Goal: Information Seeking & Learning: Learn about a topic

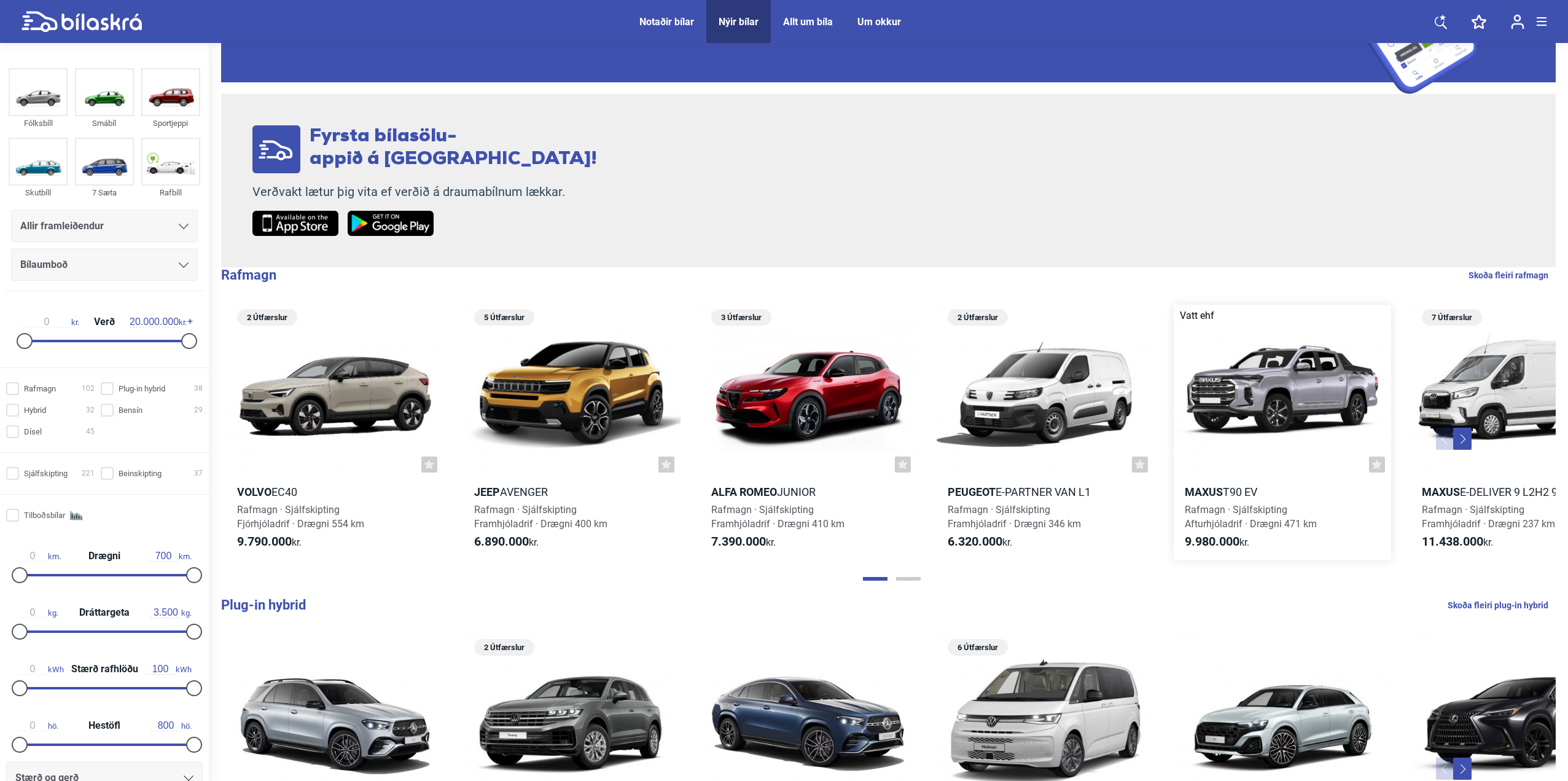
scroll to position [184, 0]
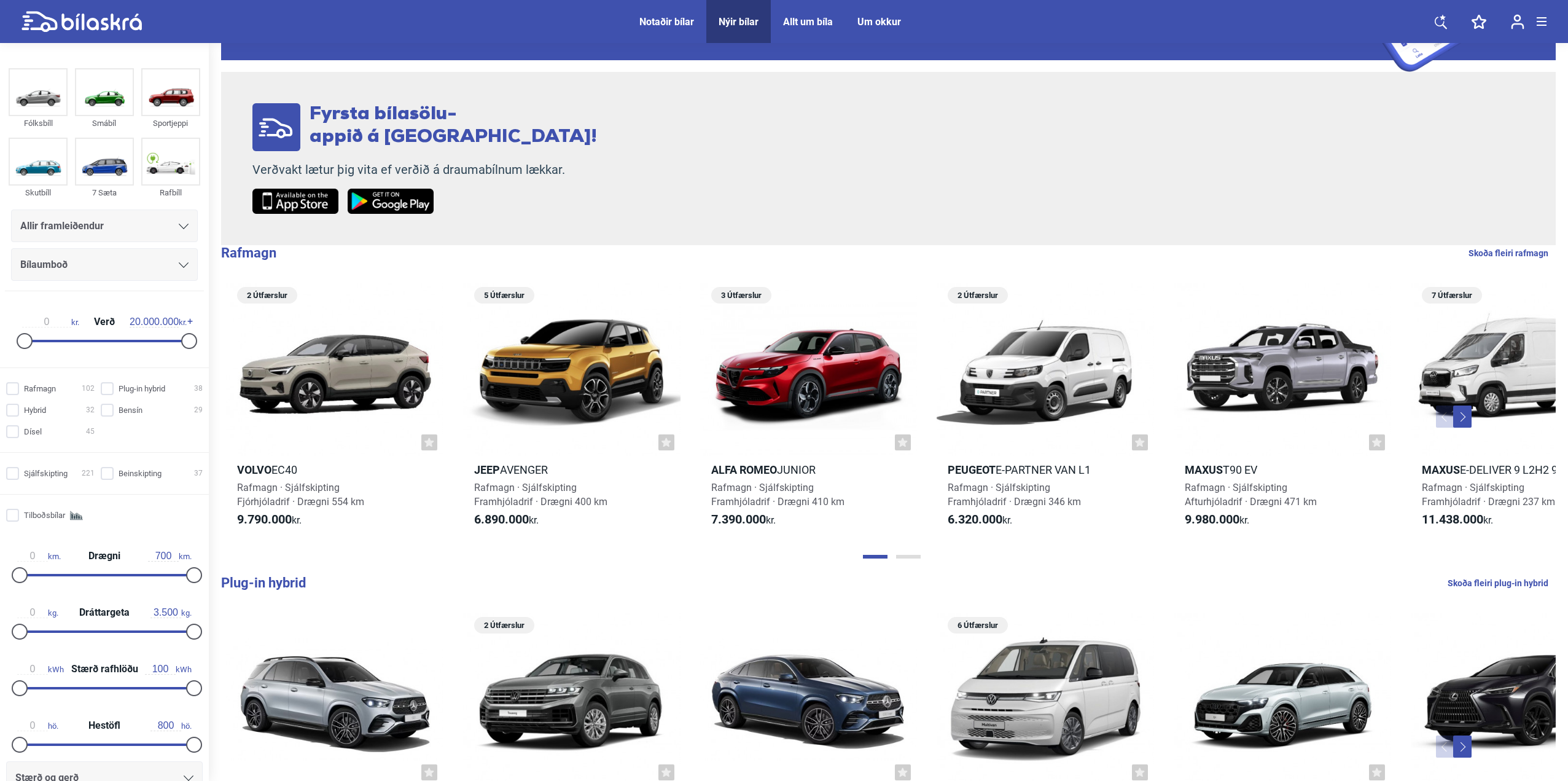
click at [912, 558] on button "Page 2" at bounding box center [908, 557] width 25 height 4
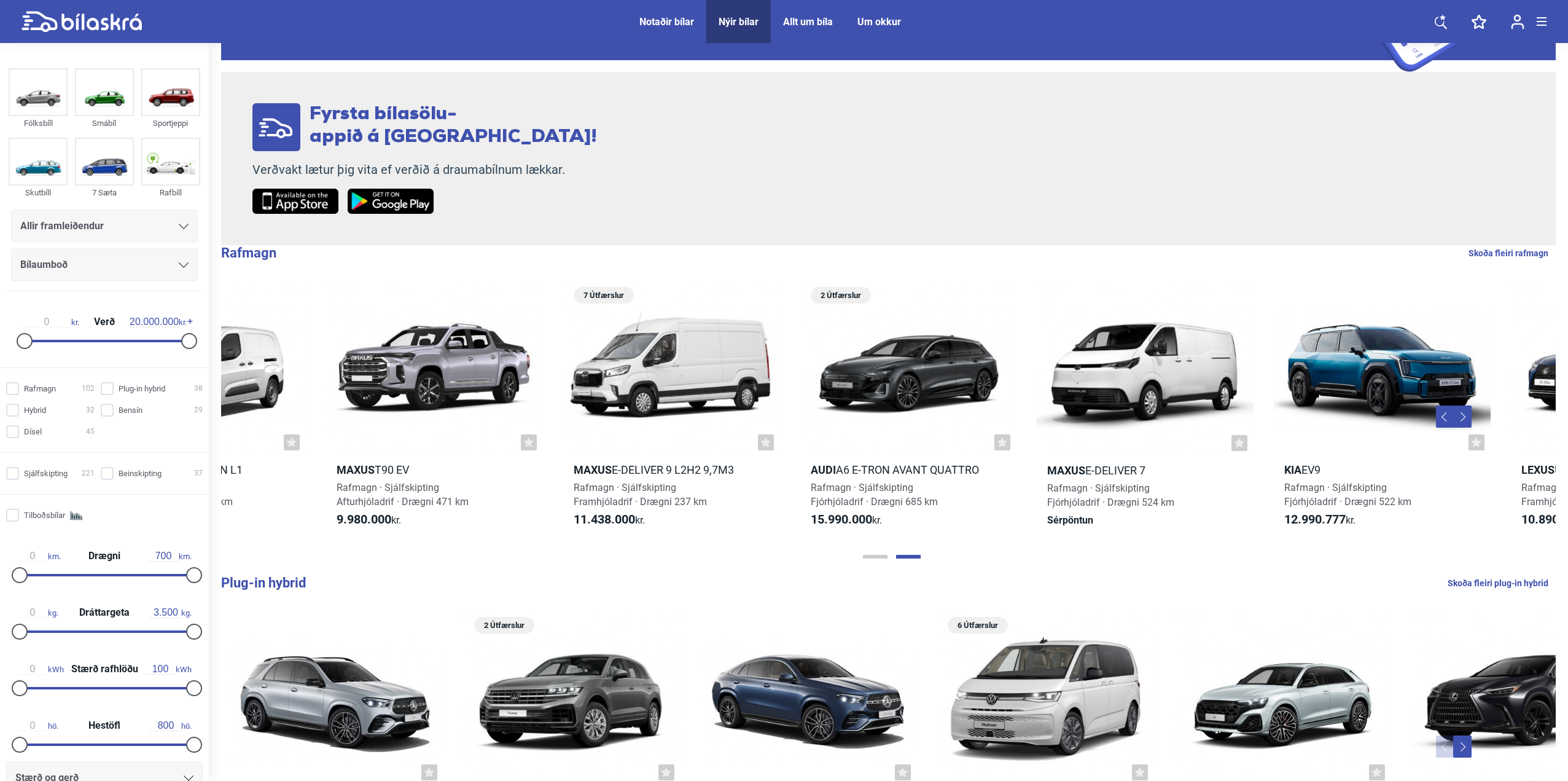
scroll to position [0, 1019]
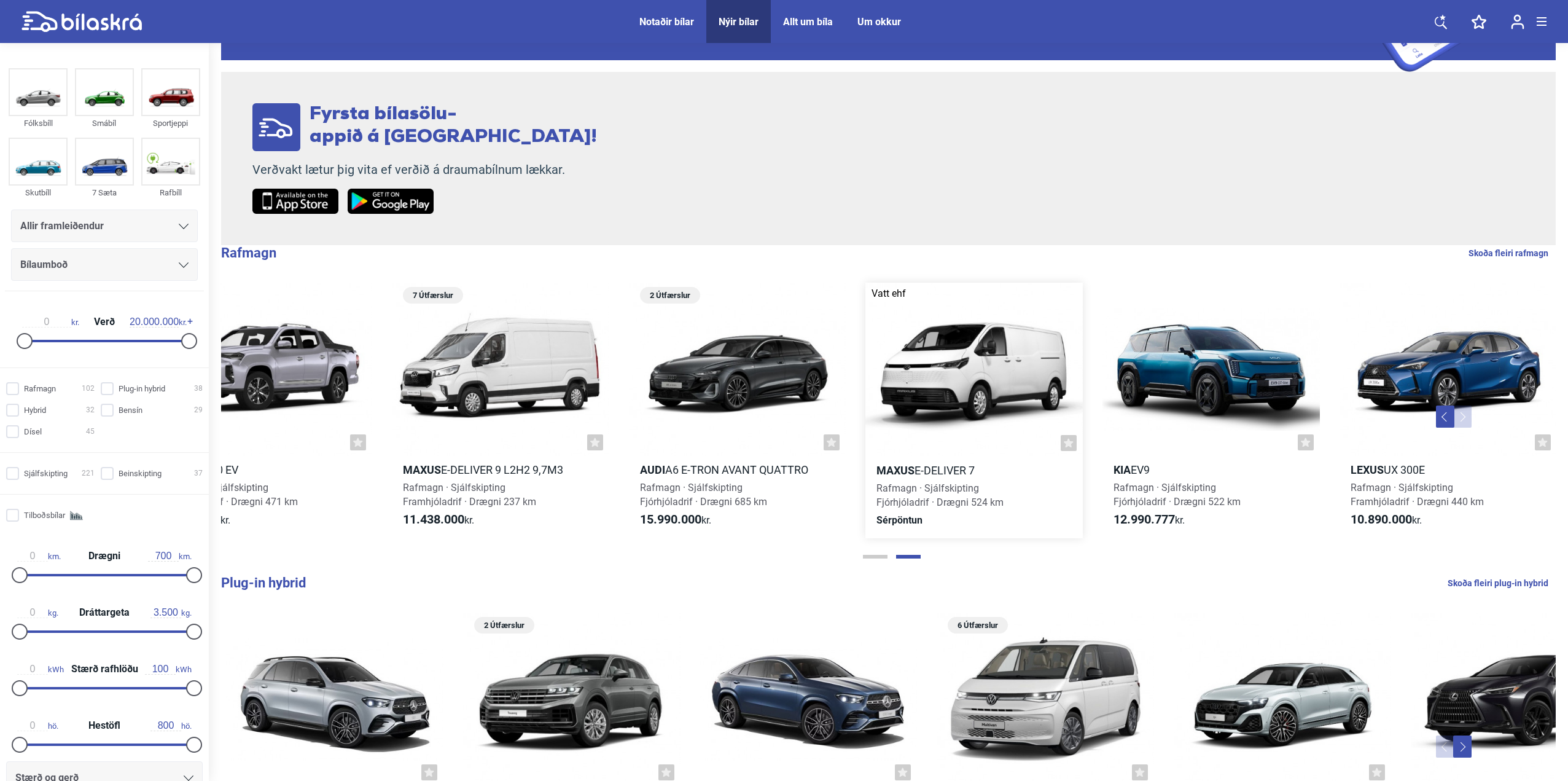
click at [955, 336] on div at bounding box center [973, 370] width 217 height 174
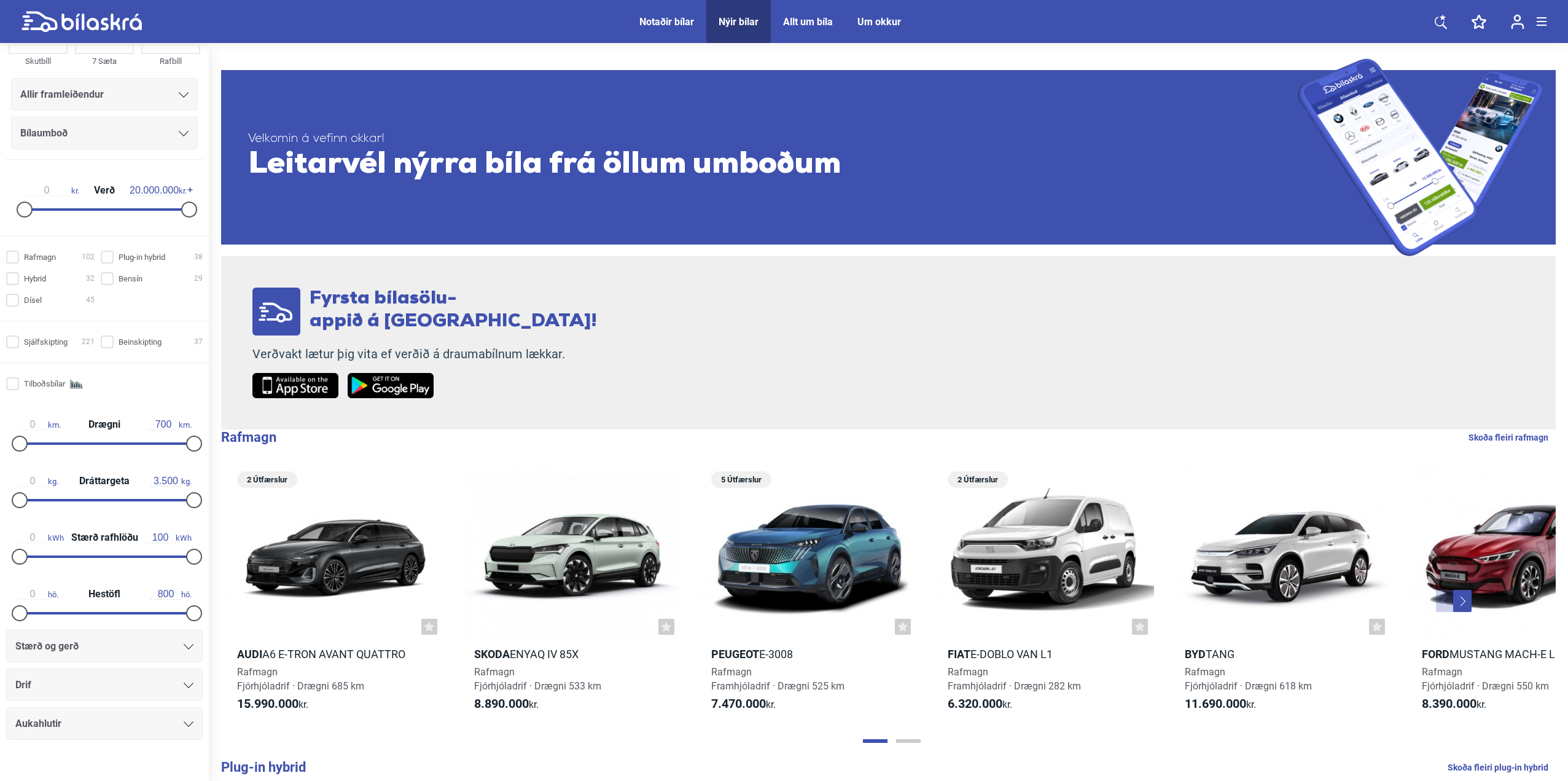
scroll to position [152, 0]
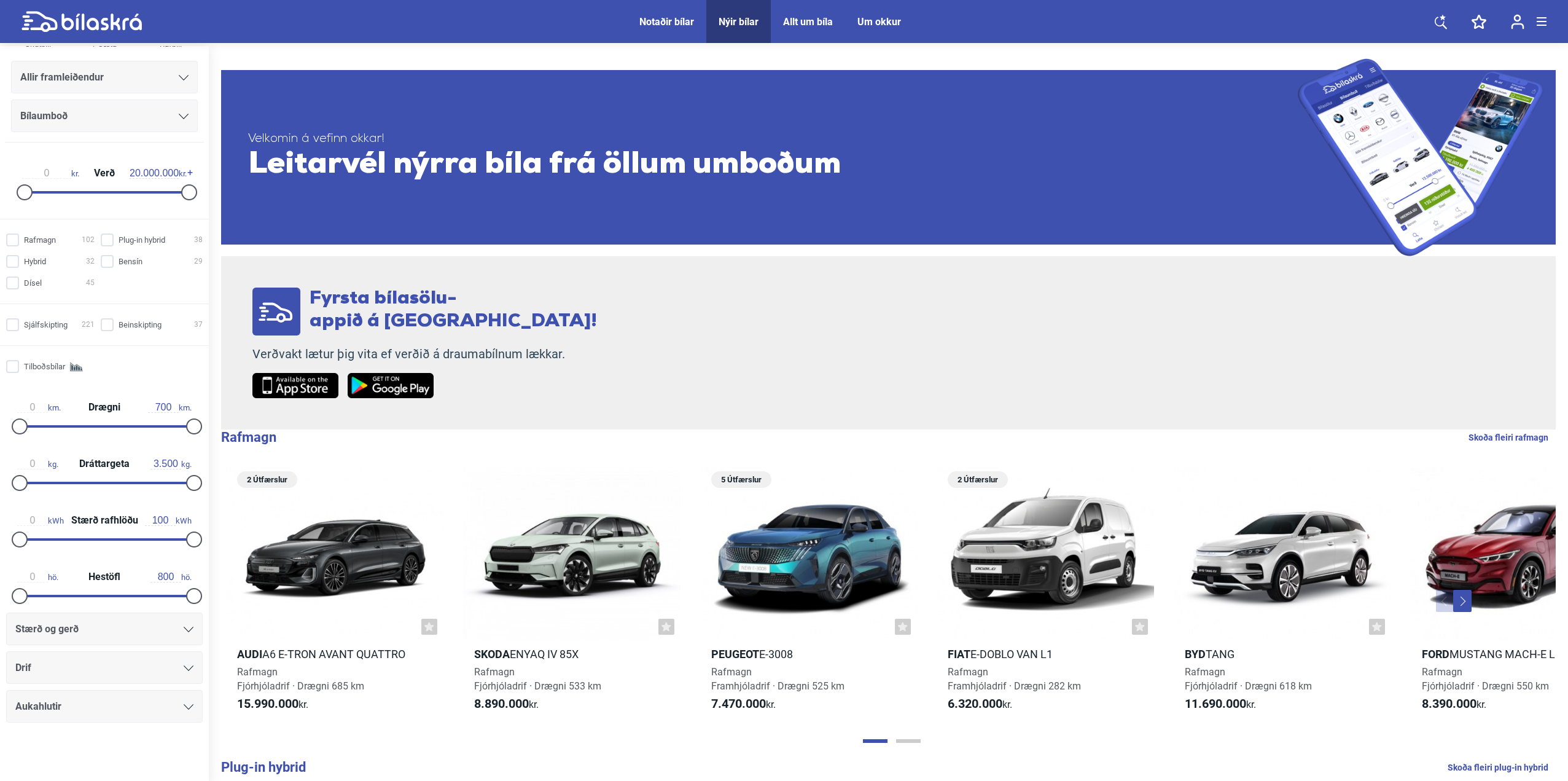
click at [178, 634] on div "Stærð og gerð" at bounding box center [104, 629] width 178 height 17
click at [179, 632] on div "Stærð og gerð" at bounding box center [104, 629] width 178 height 17
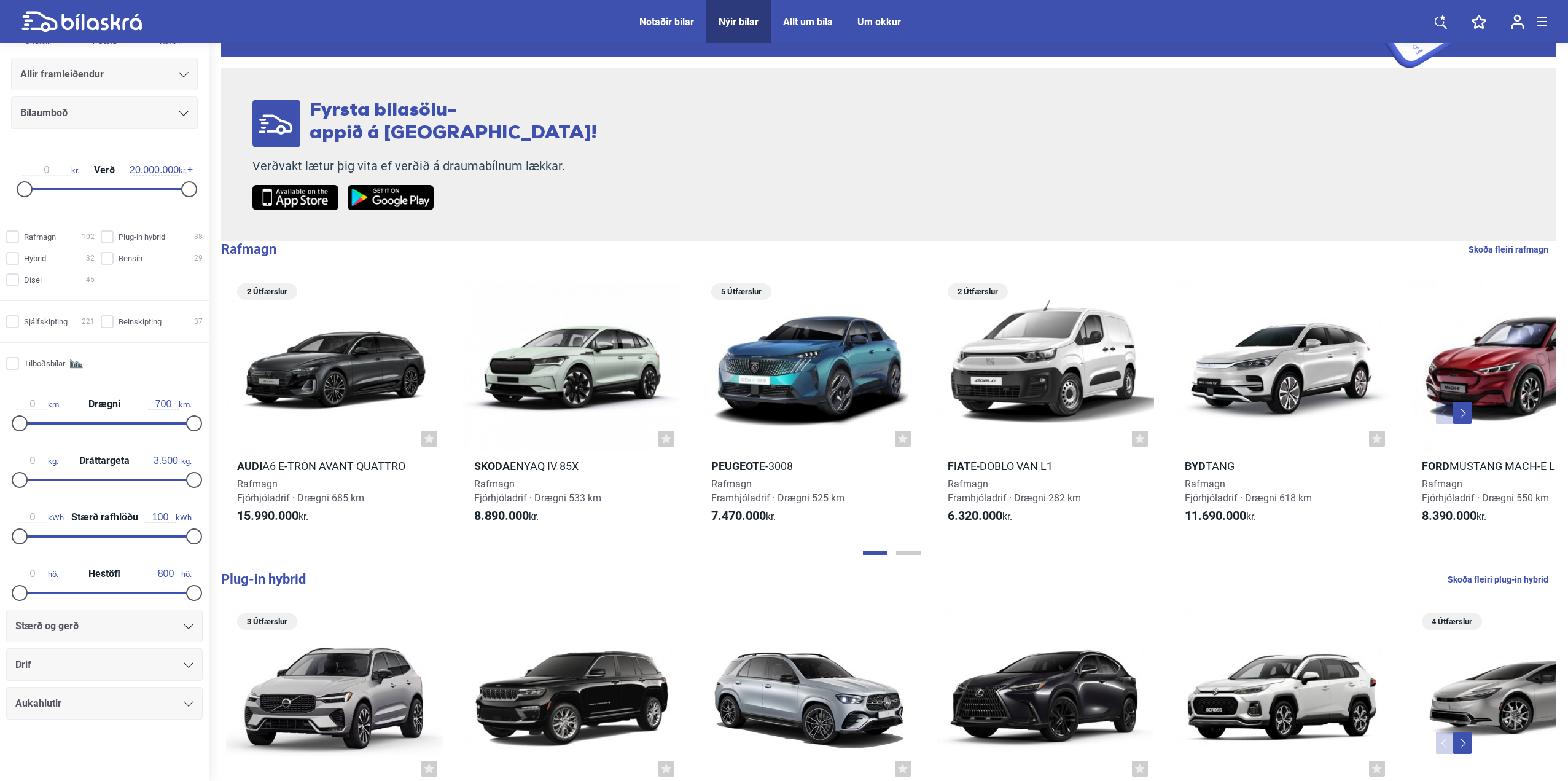
scroll to position [184, 0]
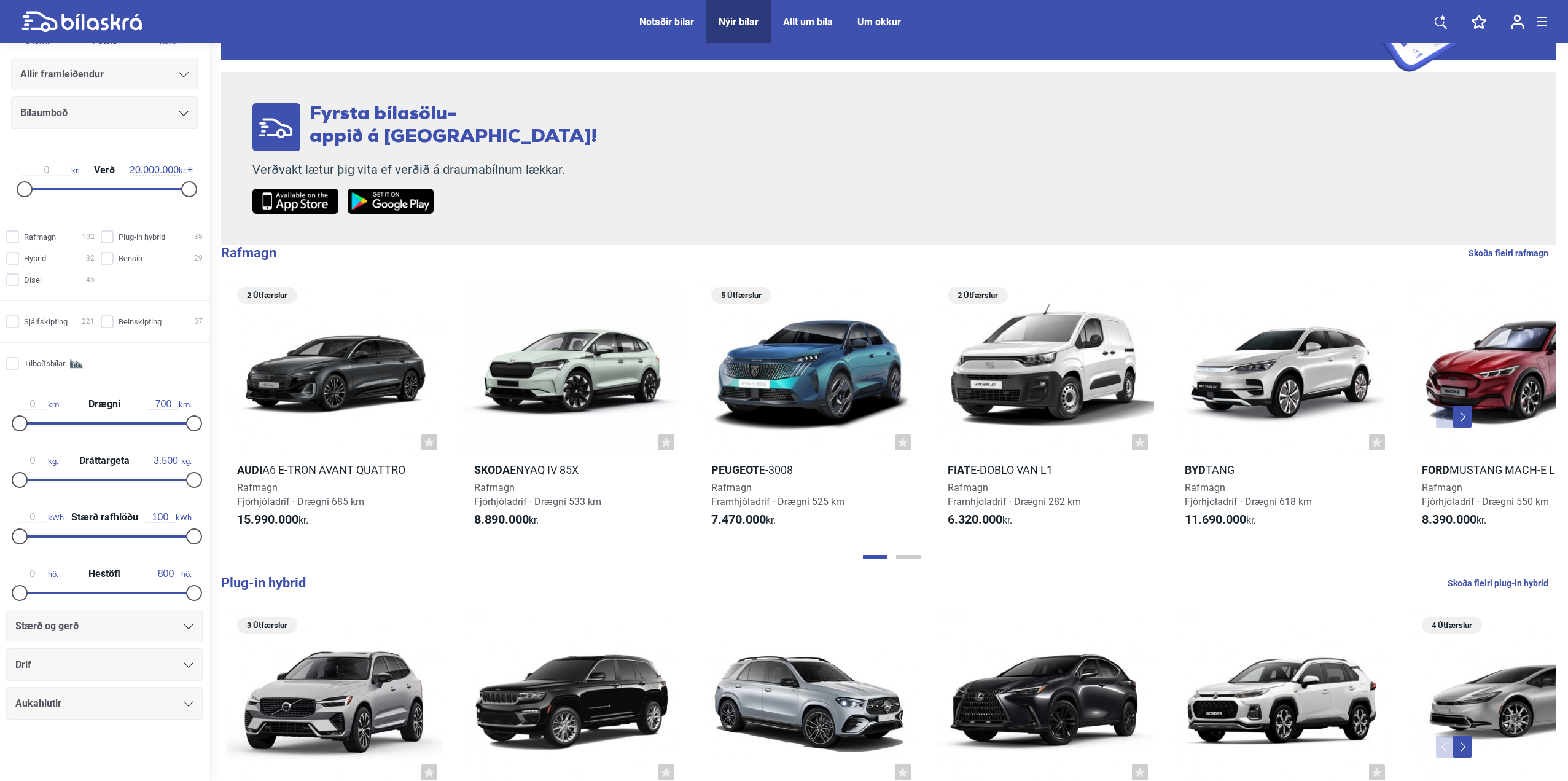
click at [27, 627] on span "Stærð og gerð" at bounding box center [47, 626] width 63 height 17
click at [94, 633] on div "Stærð og gerð" at bounding box center [104, 626] width 178 height 17
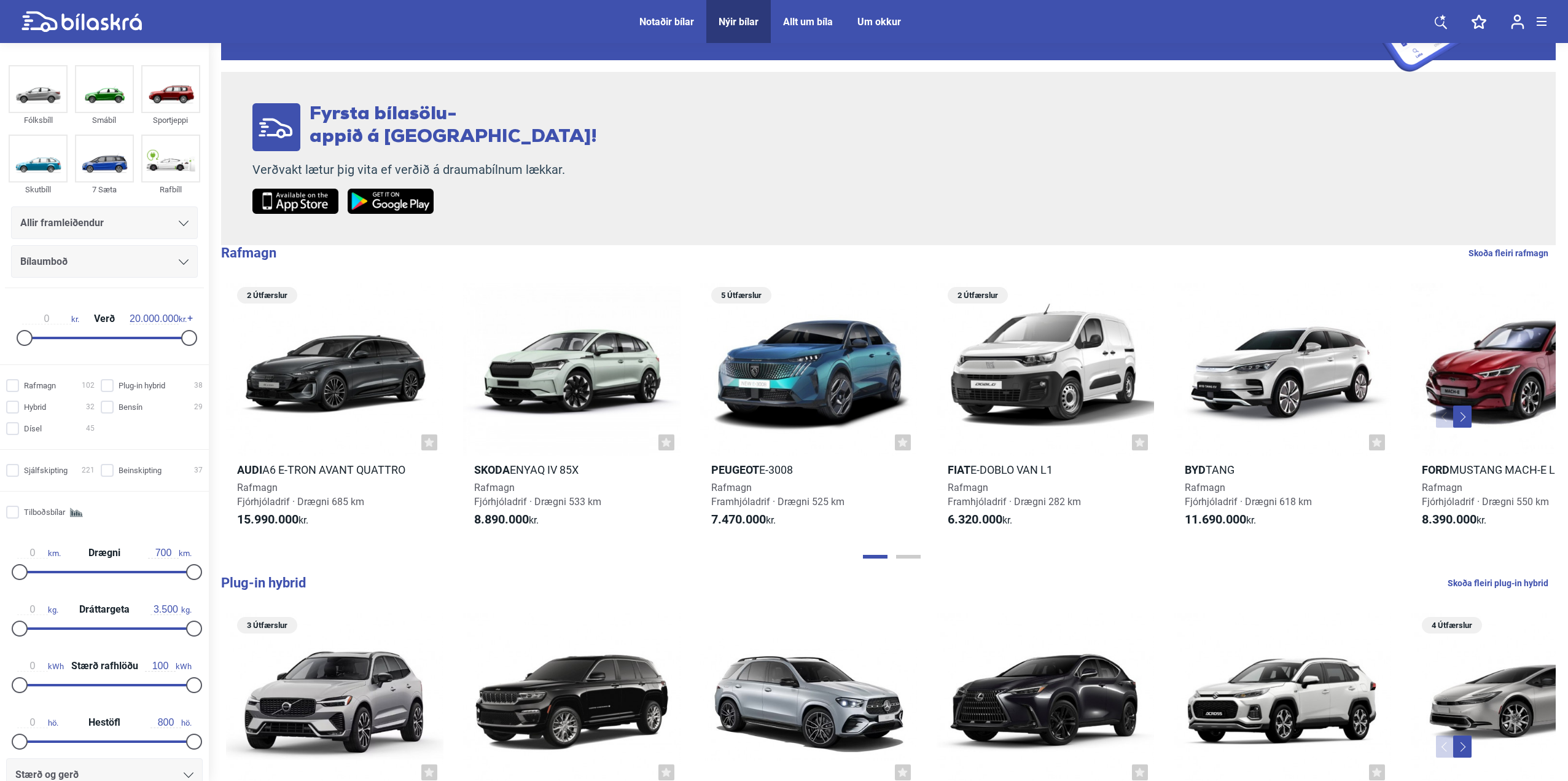
scroll to position [0, 0]
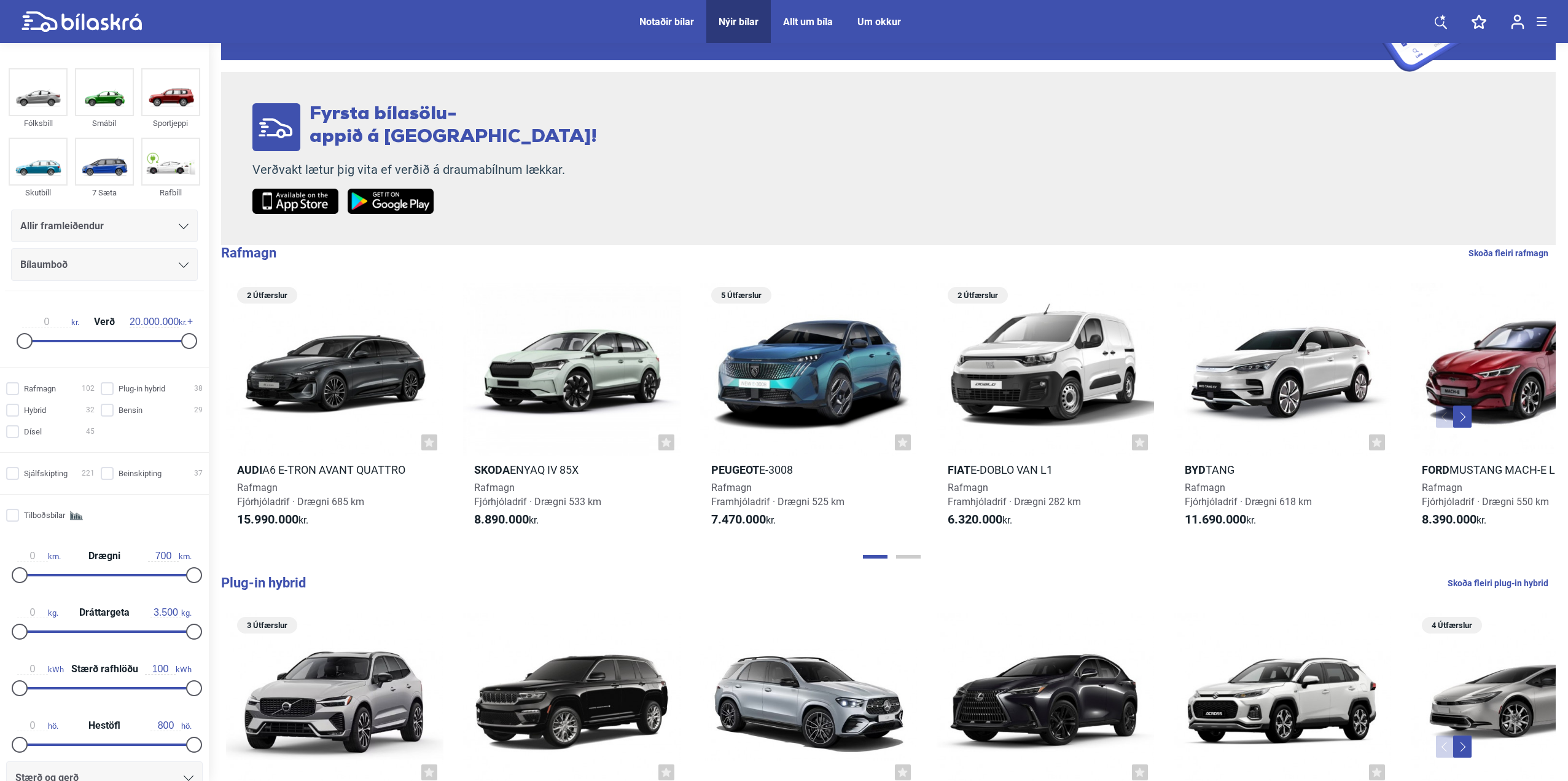
click at [128, 257] on div "Bílaumboð" at bounding box center [104, 265] width 168 height 17
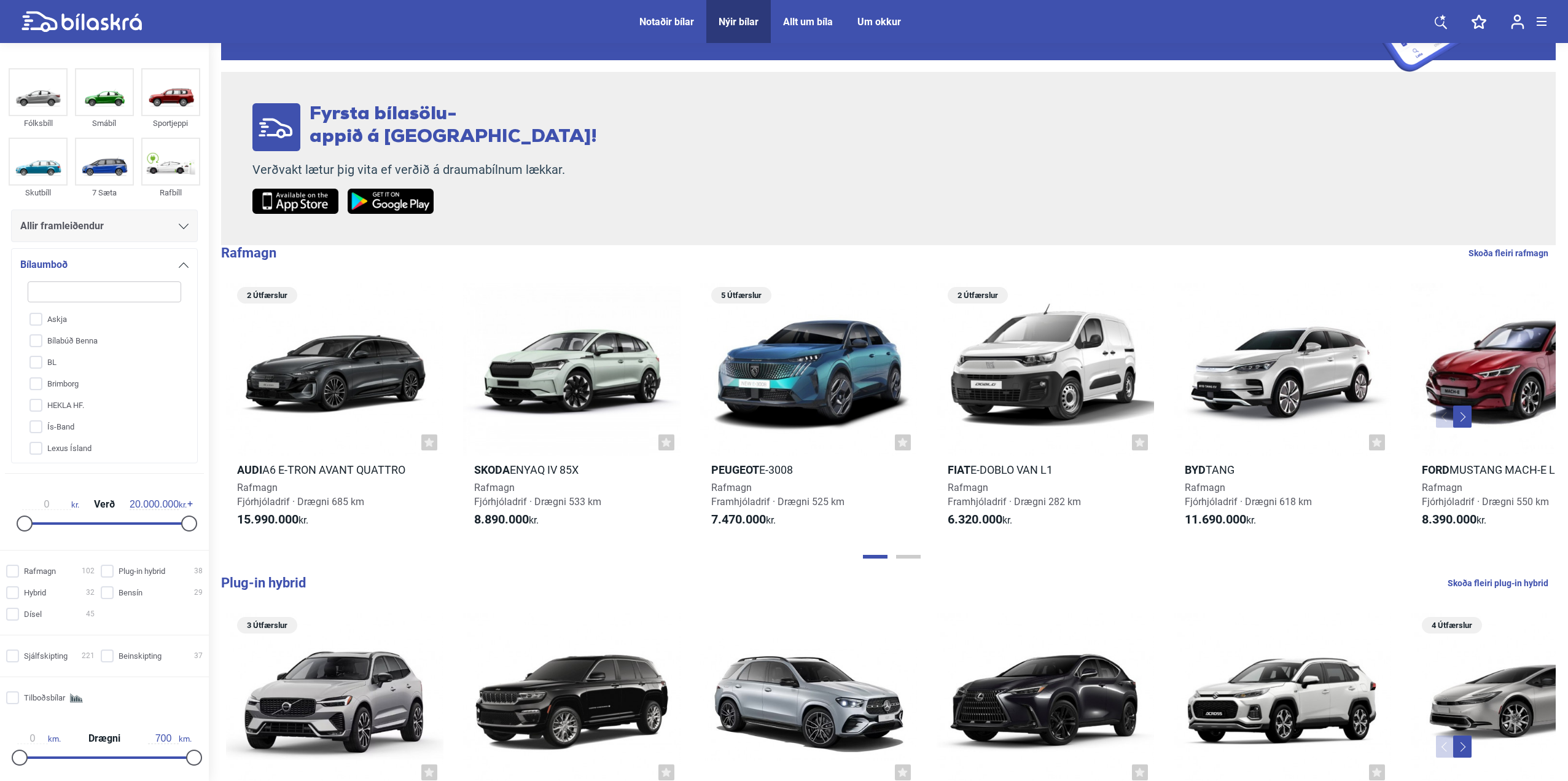
click at [179, 263] on icon at bounding box center [184, 265] width 10 height 6
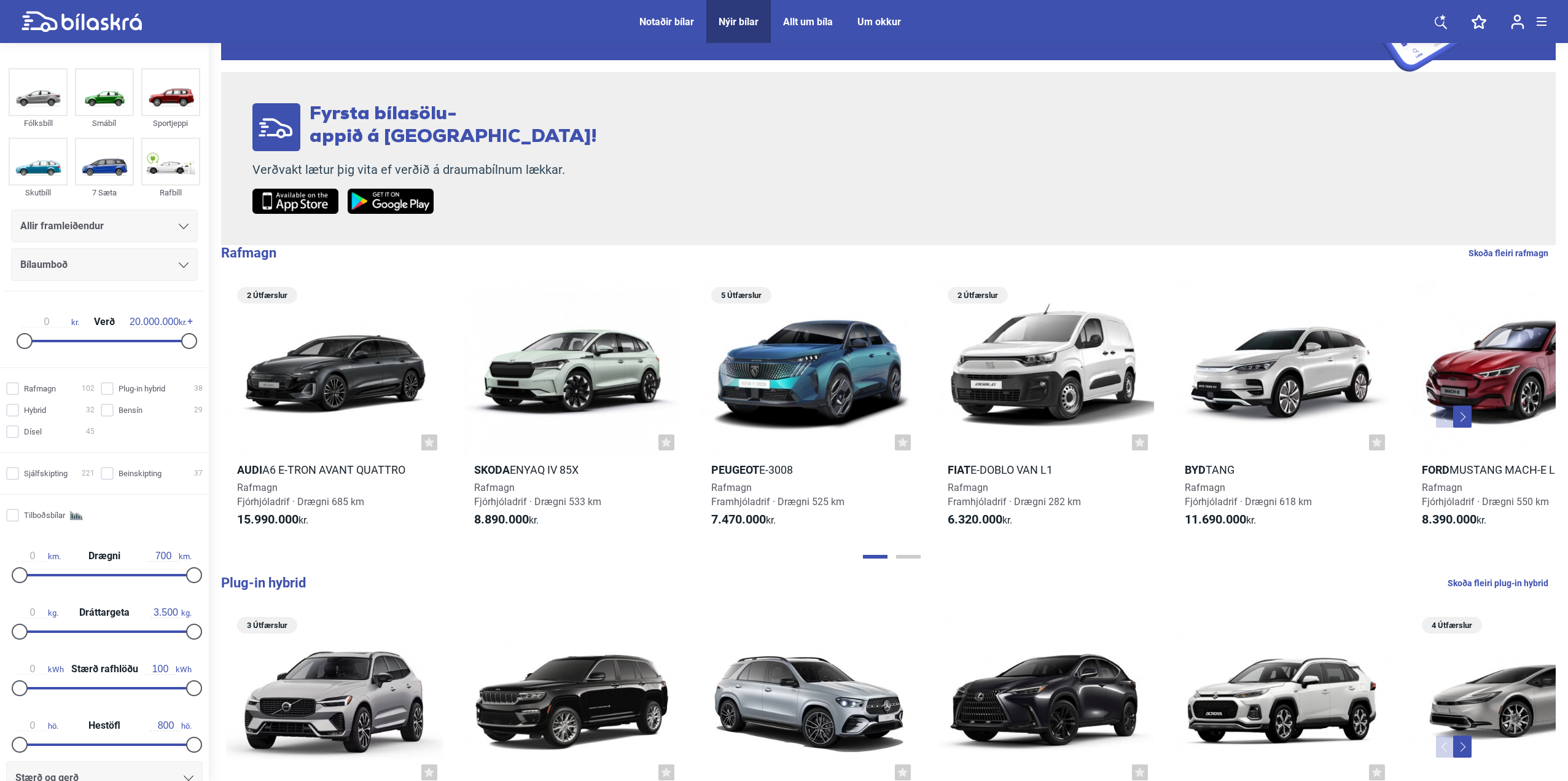
click at [180, 226] on icon at bounding box center [184, 227] width 10 height 6
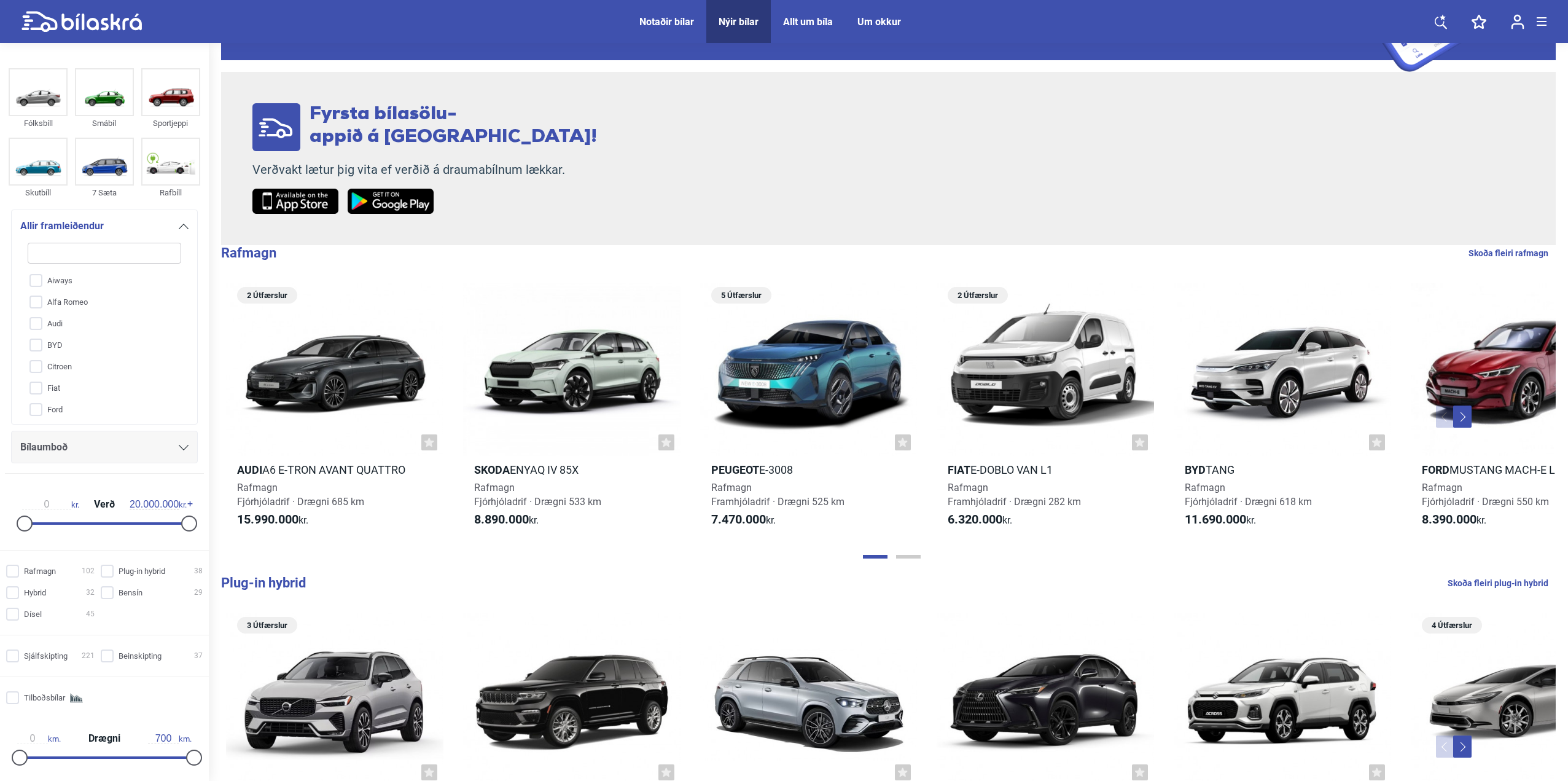
click at [180, 226] on icon at bounding box center [184, 227] width 10 height 6
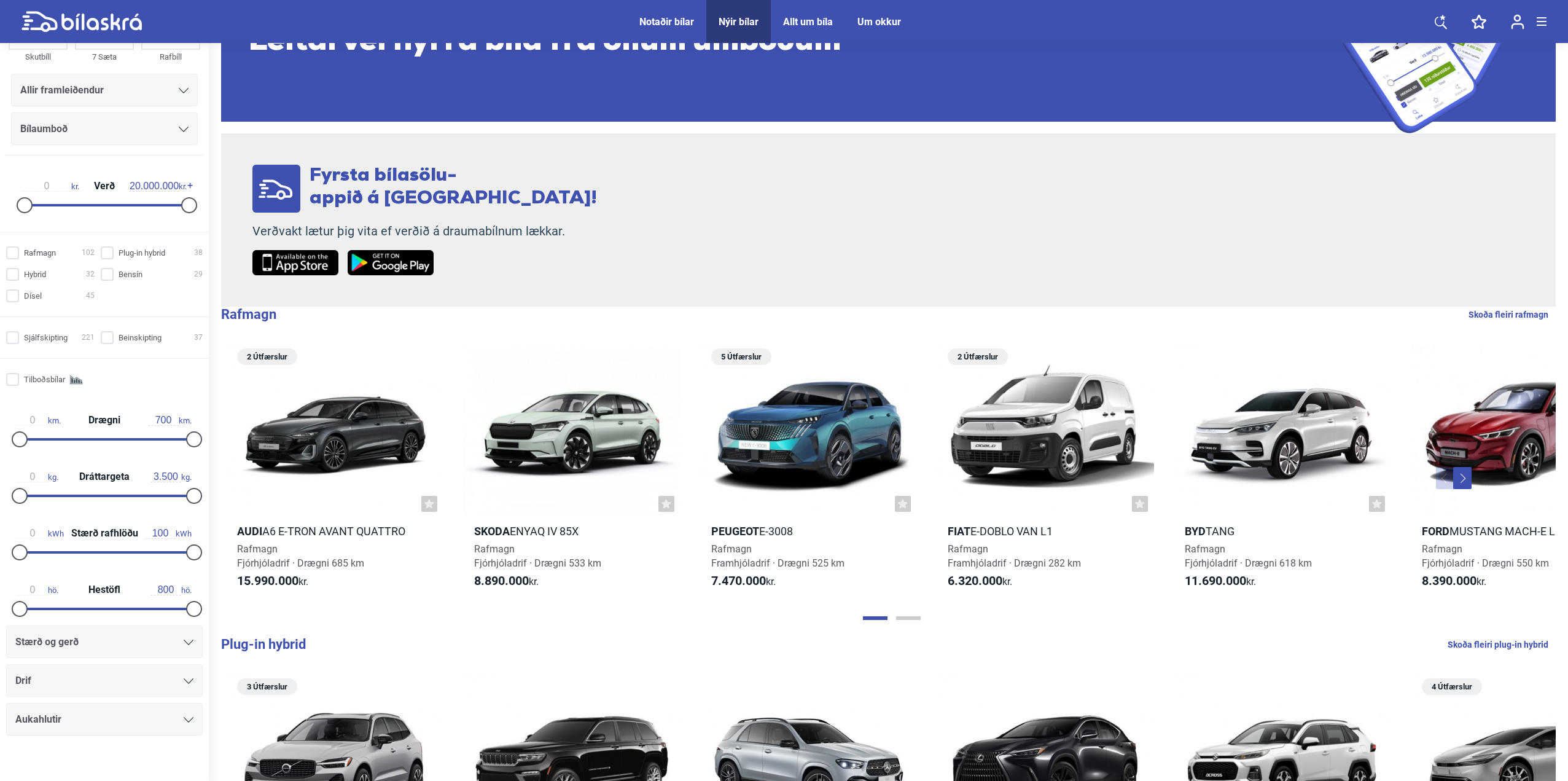
scroll to position [152, 0]
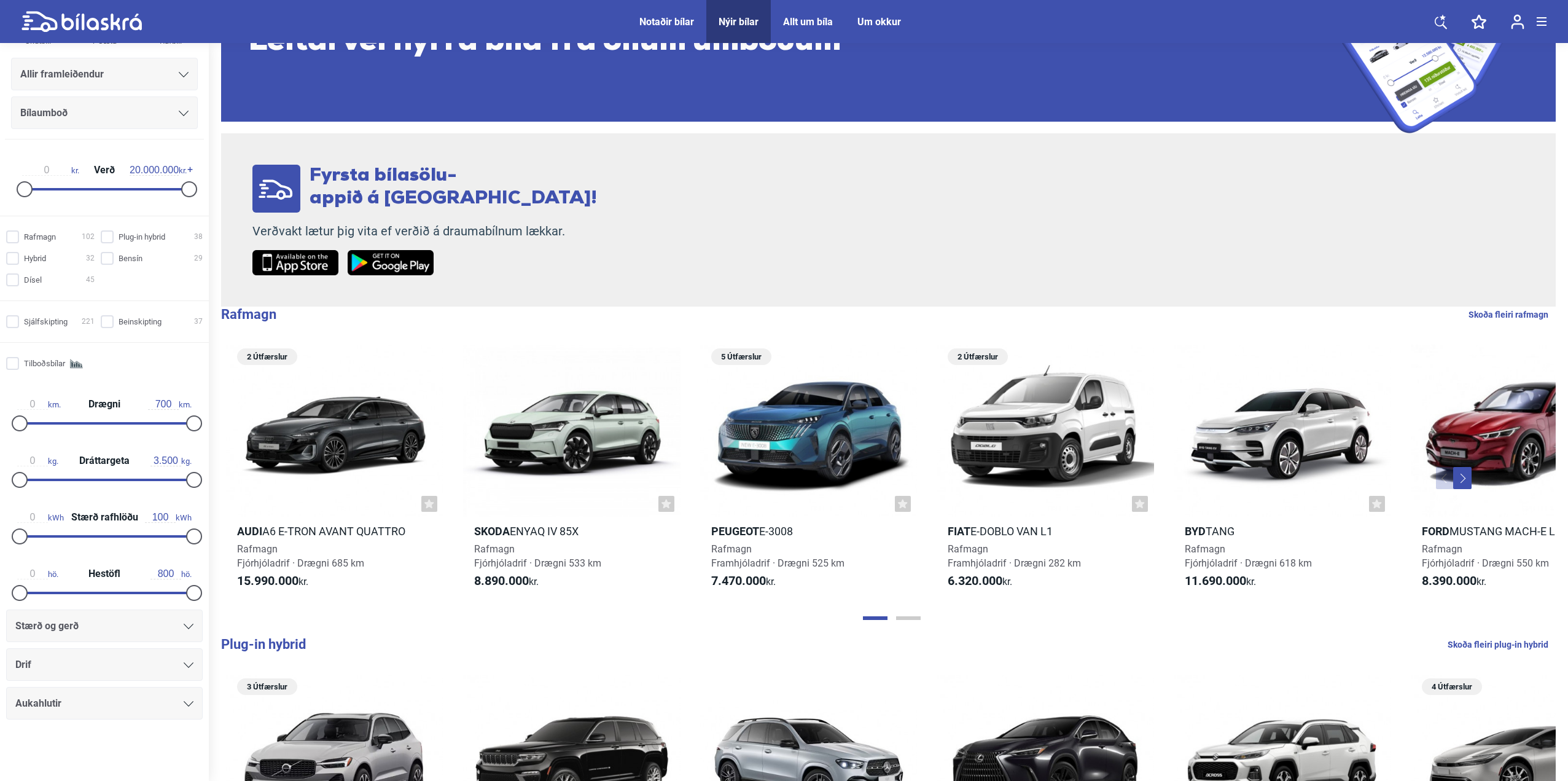
click at [183, 625] on icon at bounding box center [188, 627] width 10 height 6
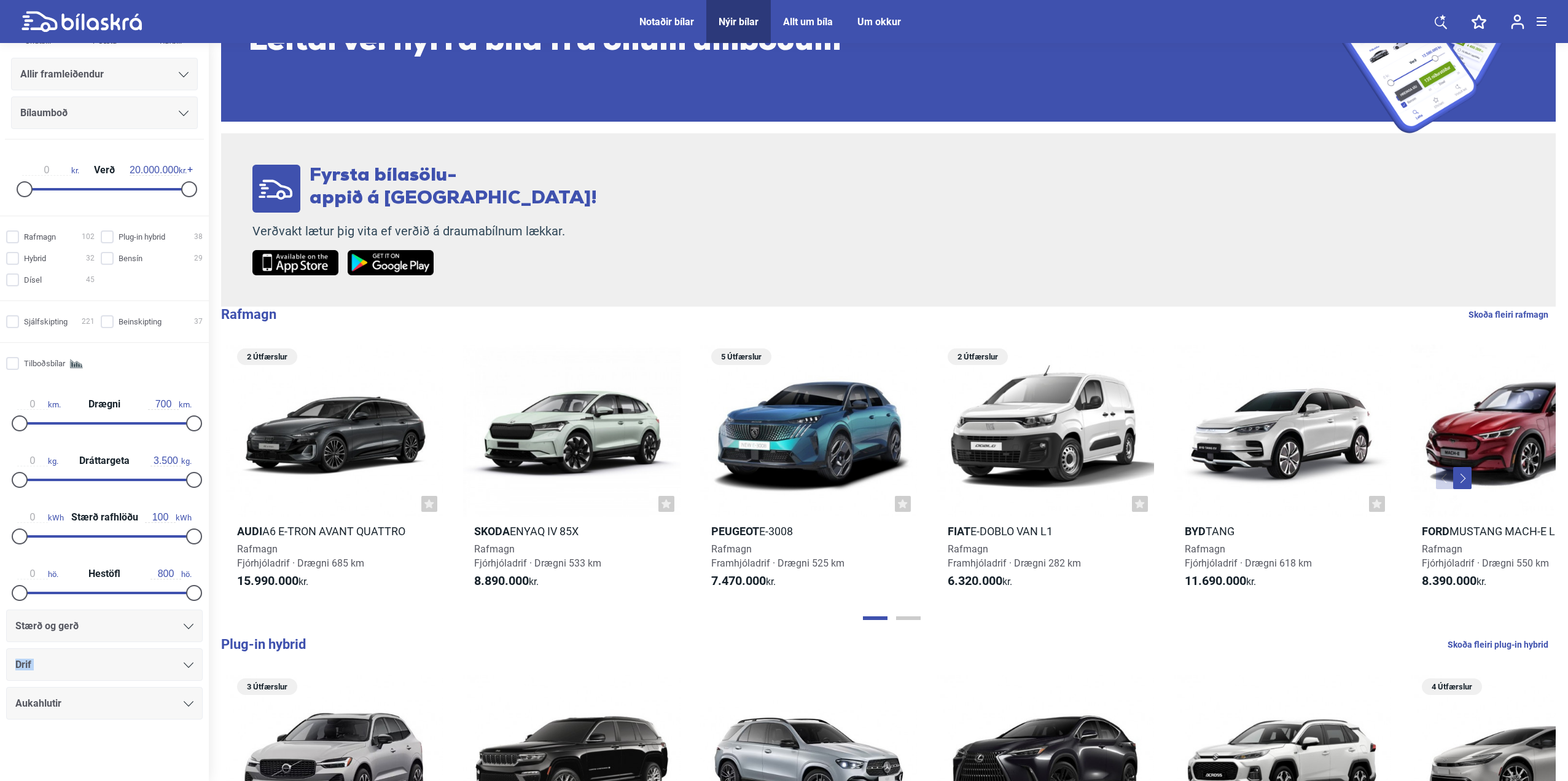
click at [183, 625] on icon at bounding box center [188, 627] width 10 height 6
click at [149, 627] on div "Stærð og gerð" at bounding box center [104, 626] width 178 height 17
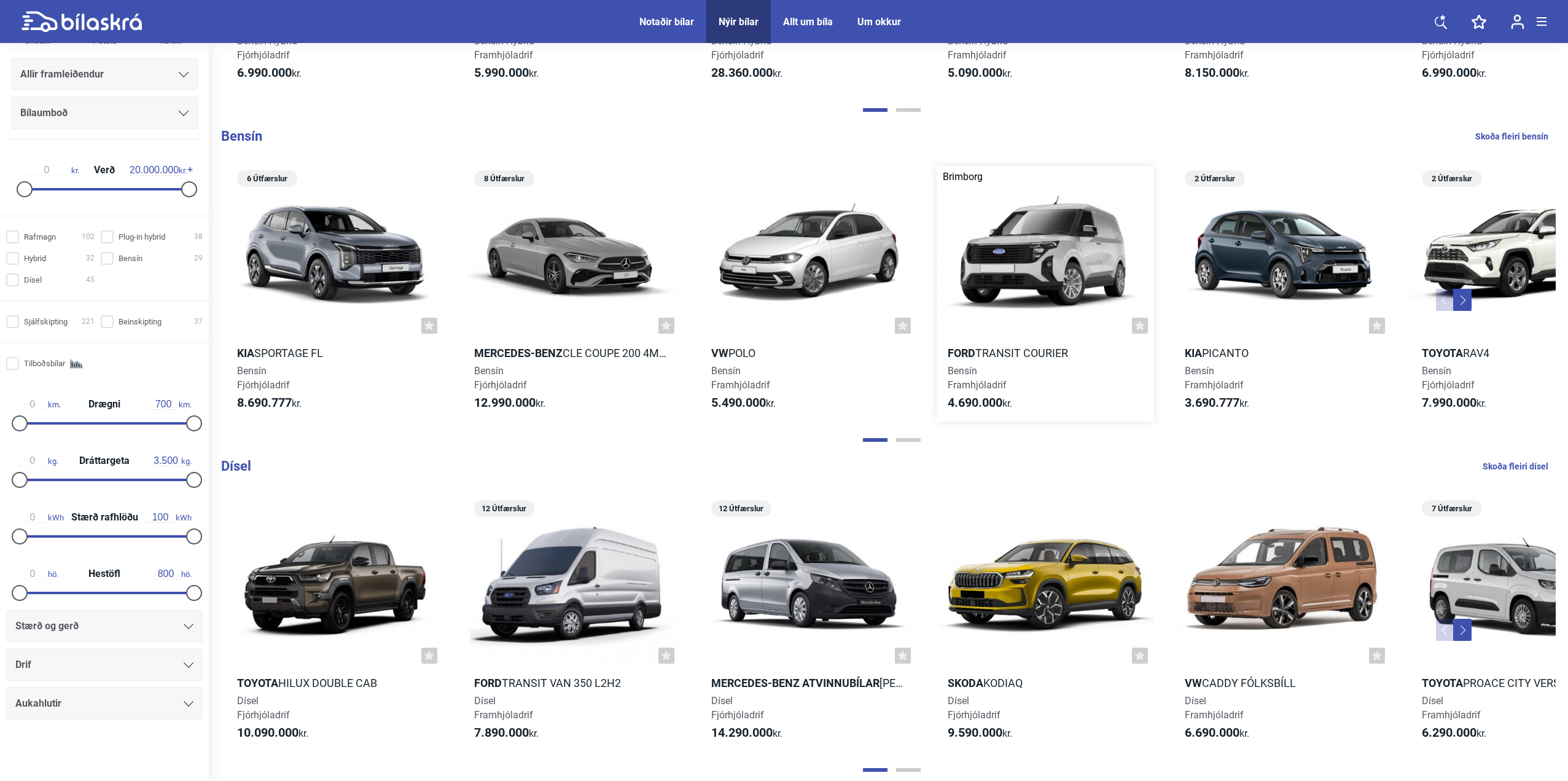
scroll to position [1290, 0]
click at [1048, 283] on div at bounding box center [1045, 253] width 217 height 174
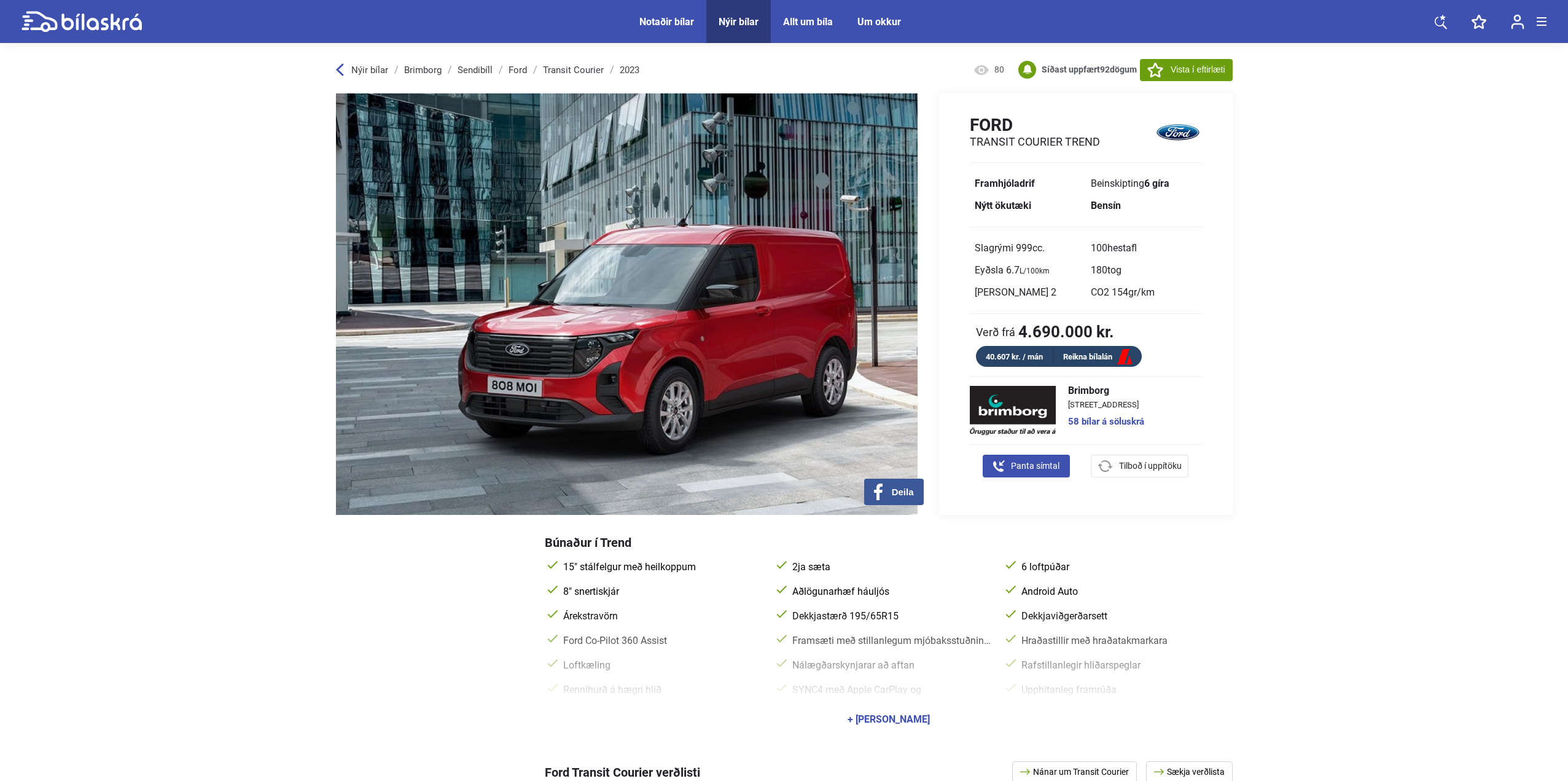
click at [1082, 346] on div "40.607 kr. / mán Reikna bílalán" at bounding box center [1059, 356] width 166 height 21
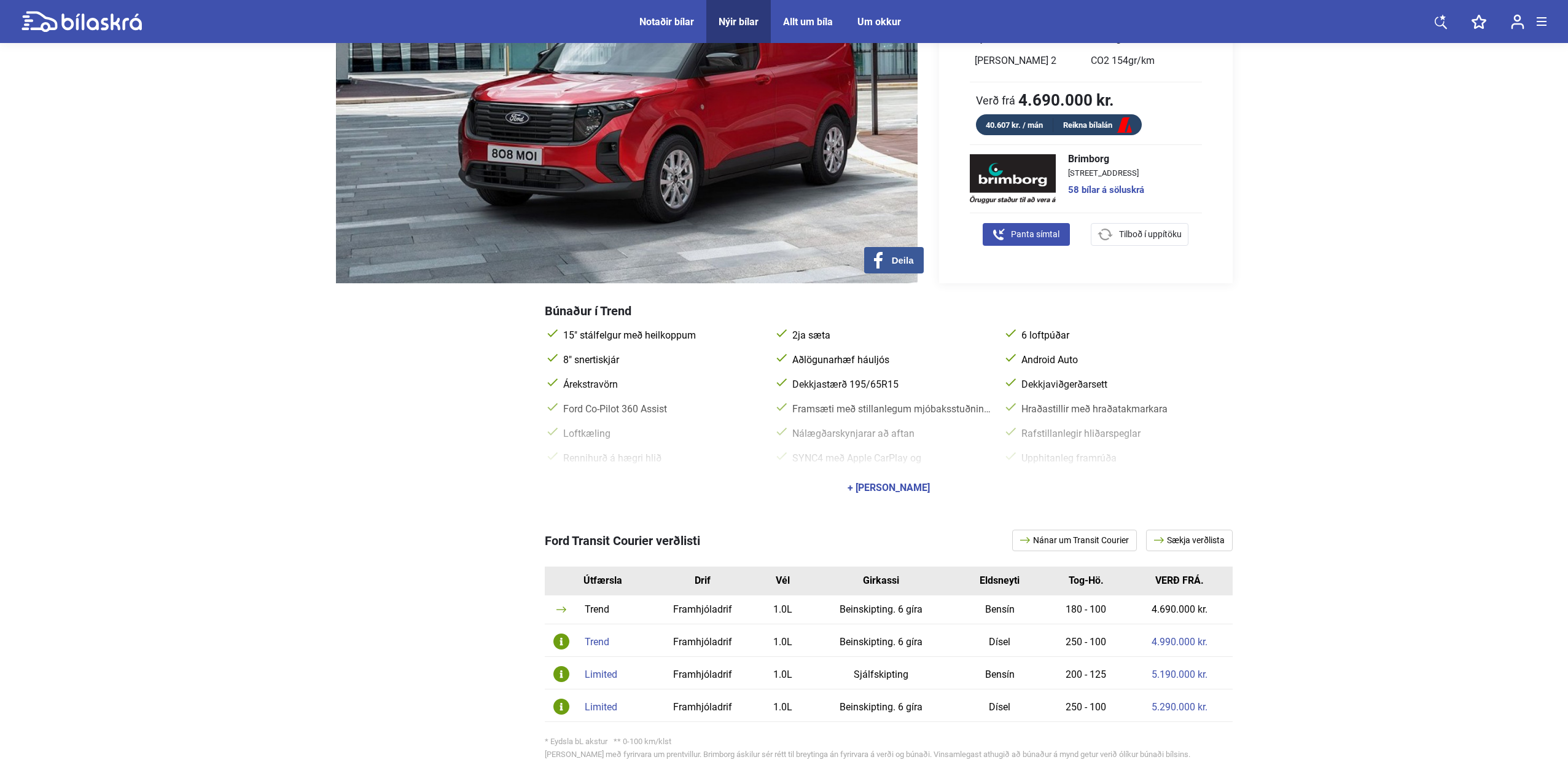
scroll to position [307, 0]
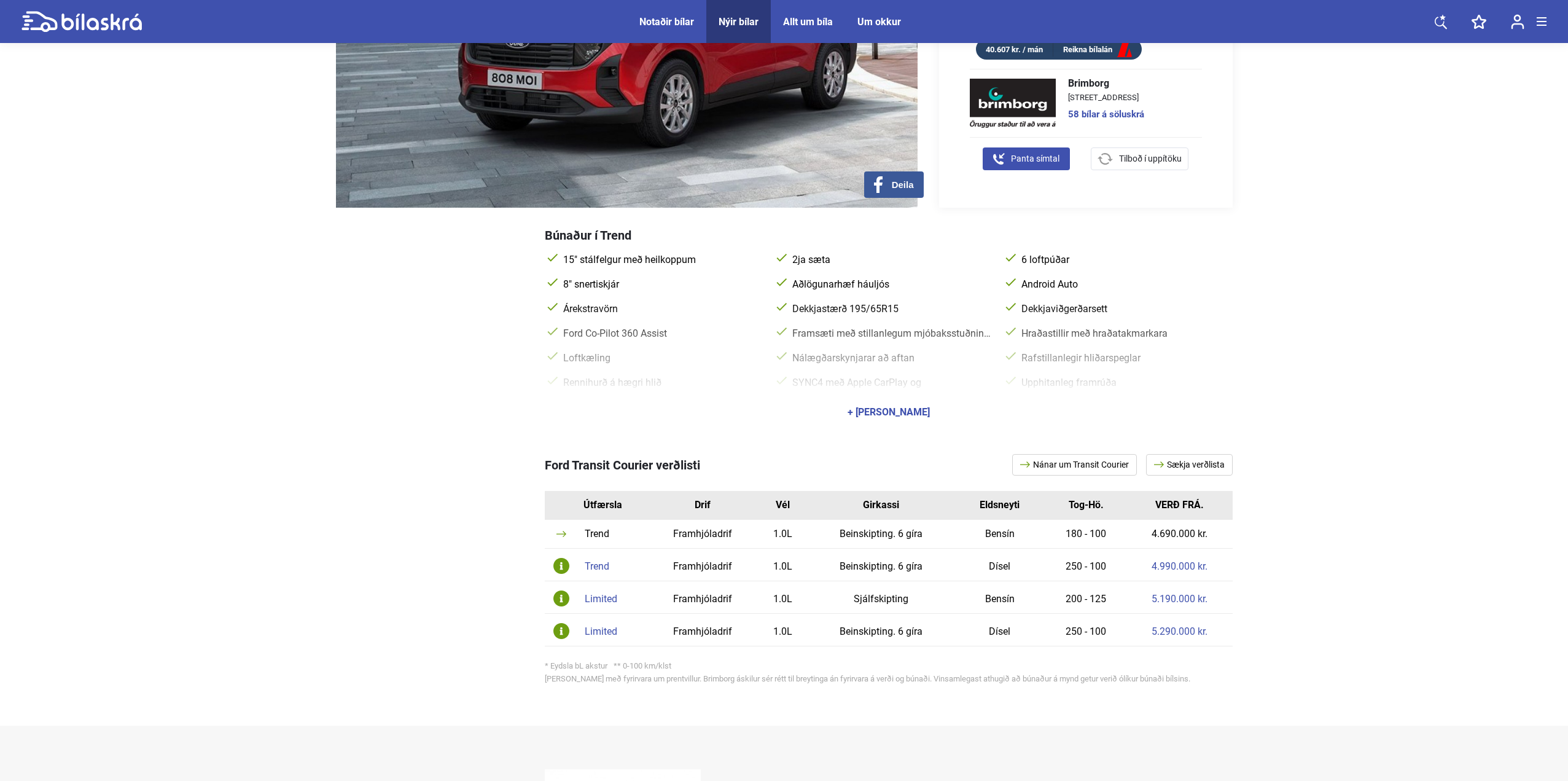
click at [610, 598] on div "Limited" at bounding box center [613, 599] width 57 height 10
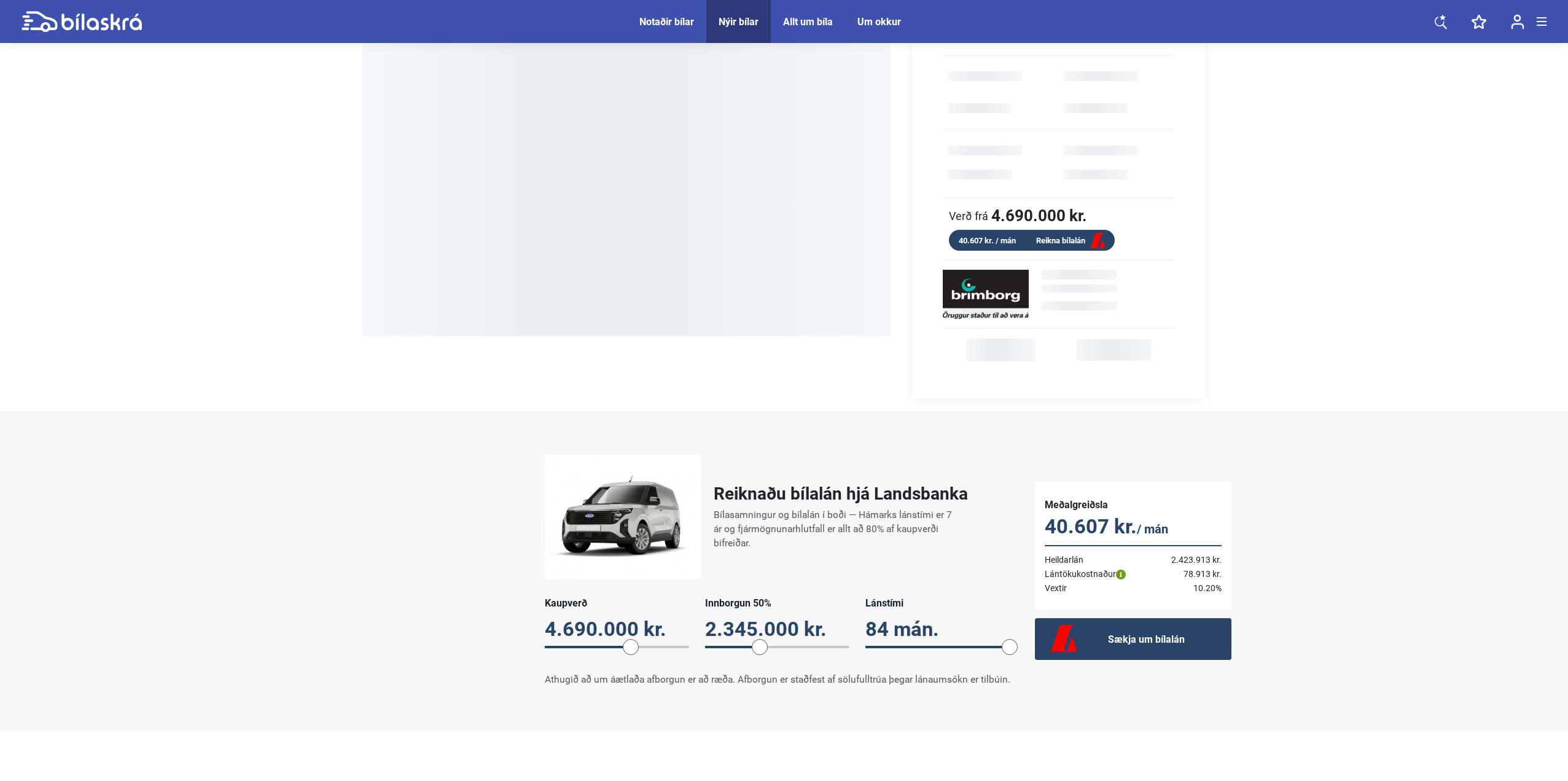
scroll to position [184, 0]
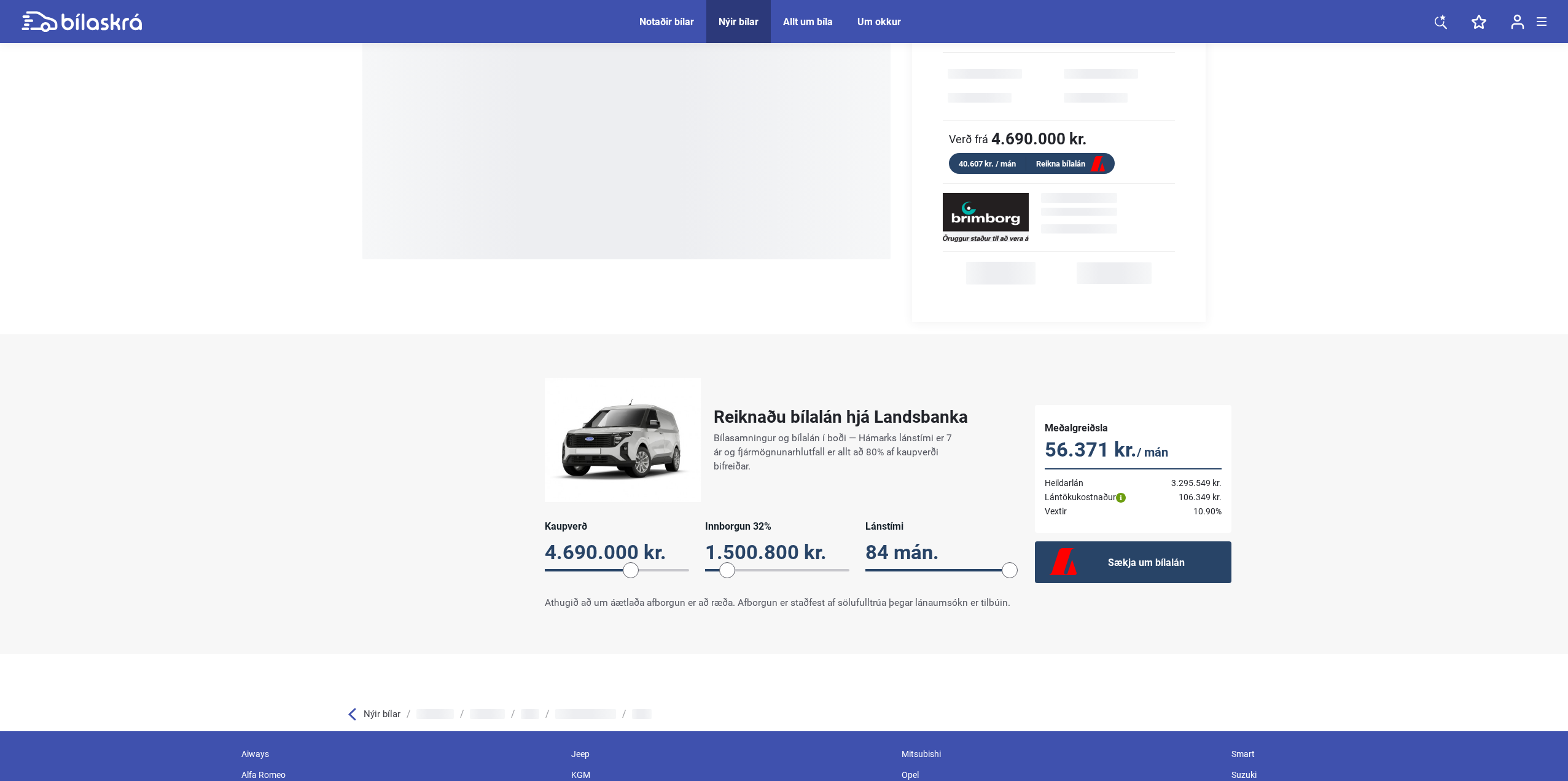
drag, startPoint x: 761, startPoint y: 568, endPoint x: 727, endPoint y: 570, distance: 34.1
click at [727, 570] on span at bounding box center [727, 570] width 16 height 16
click at [1389, 526] on div "Reiknaðu bílalán hjá Landsbanka Bílasamningur og bílalán í boði — Hámarks lánst…" at bounding box center [784, 494] width 1568 height 320
drag, startPoint x: 1005, startPoint y: 562, endPoint x: 1132, endPoint y: 551, distance: 127.5
click at [1036, 562] on div "Reiknaðu bílalán hjá Landsbanka Bílasamningur og bílalán í boði — Hámarks lánst…" at bounding box center [784, 494] width 921 height 257
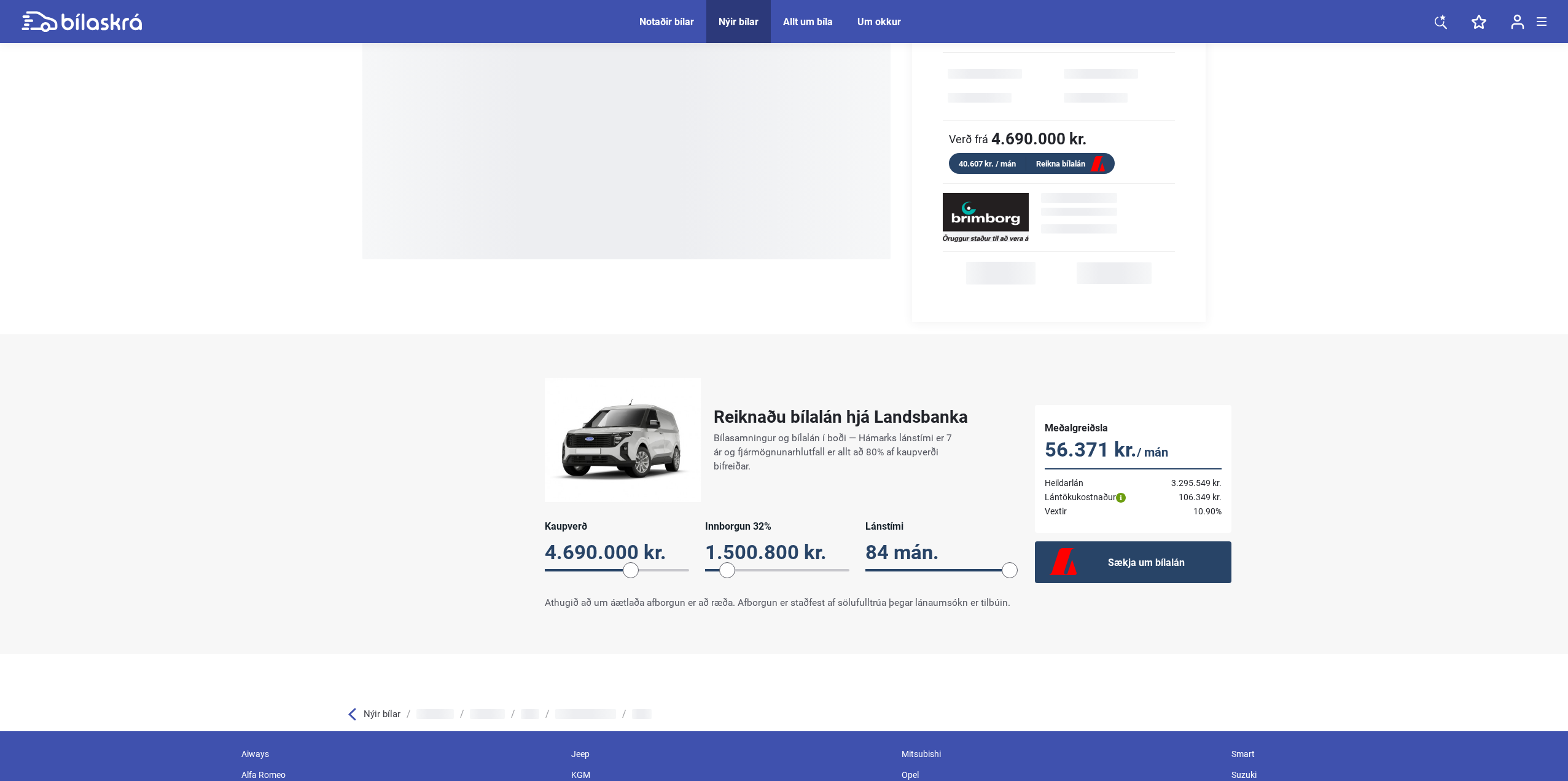
click at [1368, 551] on div "Reiknaðu bílalán hjá Landsbanka Bílasamningur og bílalán í boði — Hámarks lánst…" at bounding box center [784, 494] width 1568 height 320
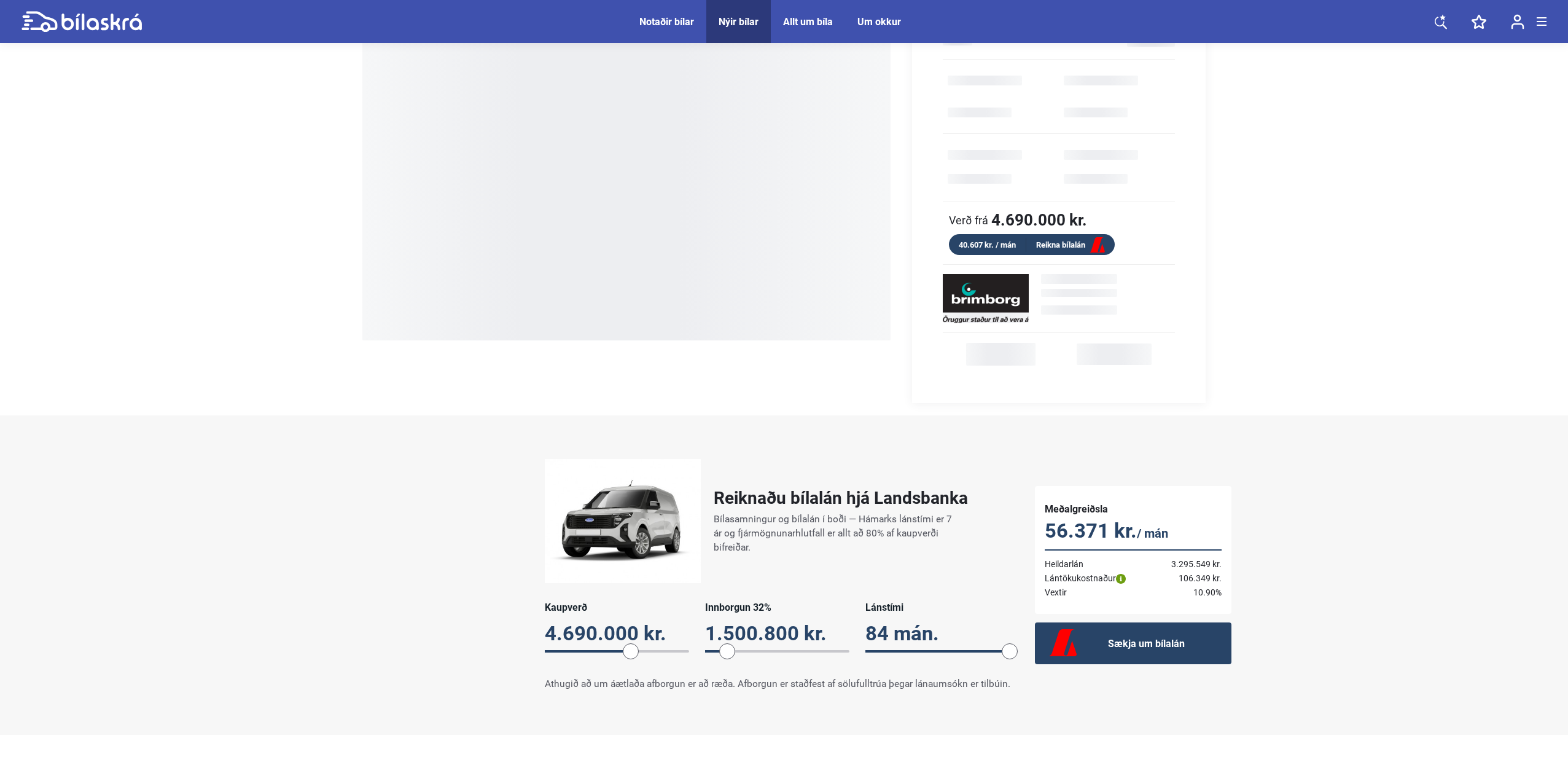
scroll to position [0, 0]
